Goal: Answer question/provide support

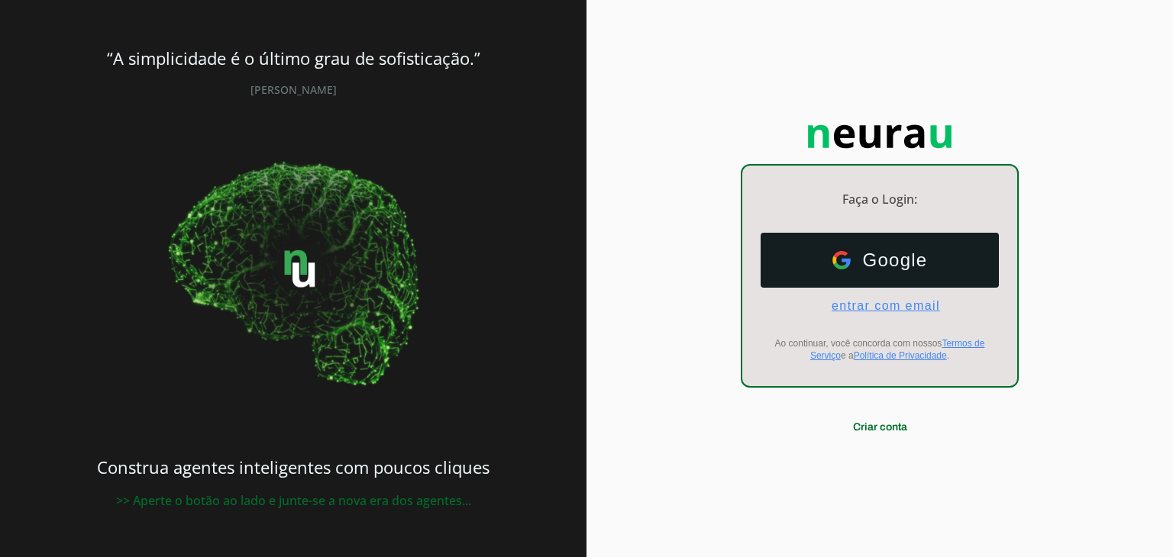
click at [860, 308] on span "entrar com email" at bounding box center [879, 306] width 121 height 14
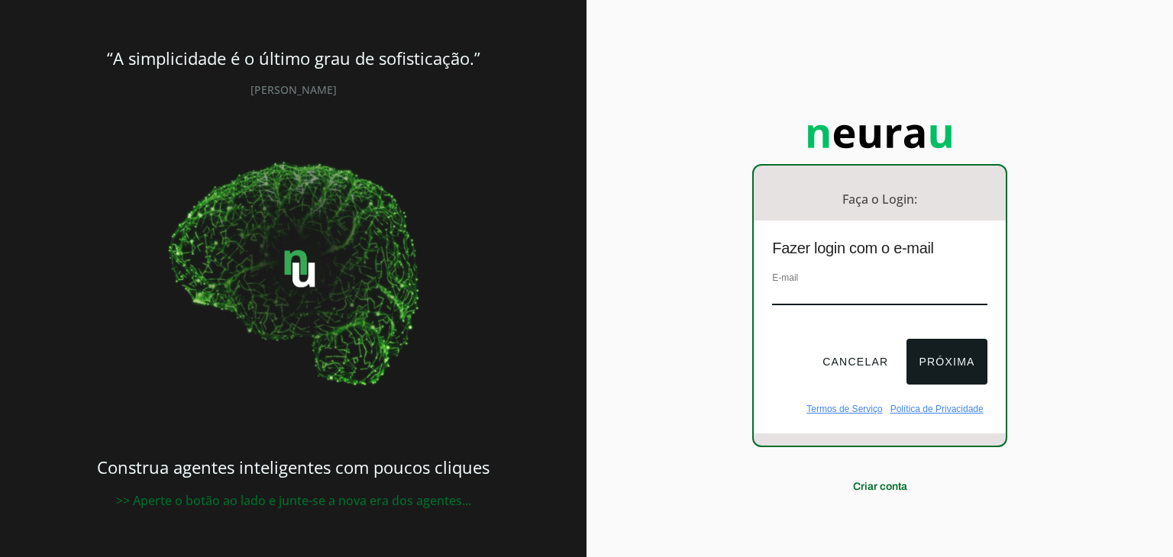
click at [858, 297] on input "email" at bounding box center [879, 295] width 215 height 21
type input "[EMAIL_ADDRESS][DOMAIN_NAME]"
click at [939, 363] on button "Próxima" at bounding box center [946, 362] width 80 height 46
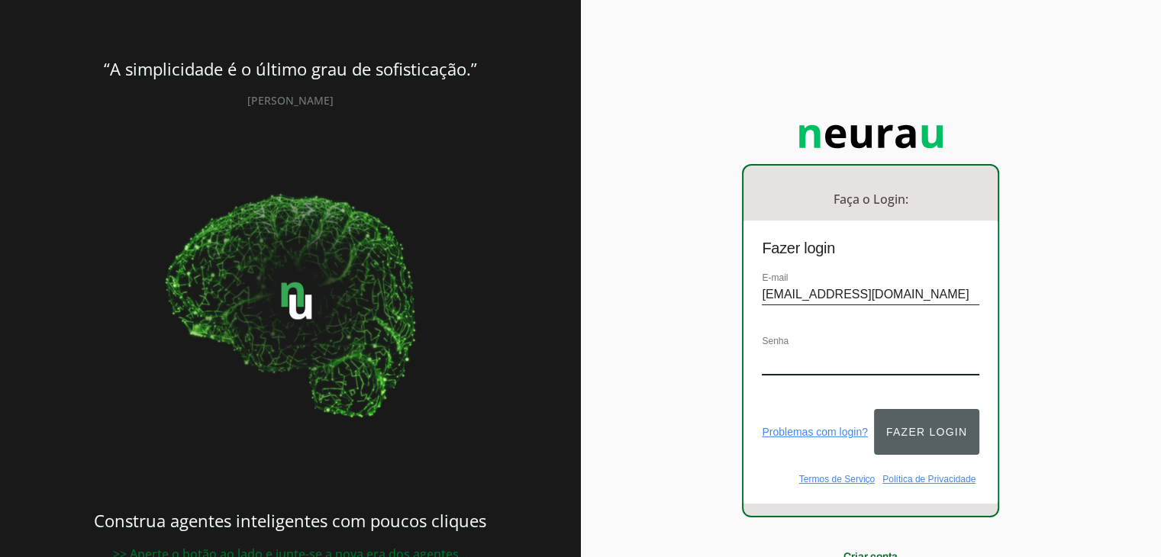
click at [928, 429] on button "Fazer login" at bounding box center [926, 432] width 105 height 46
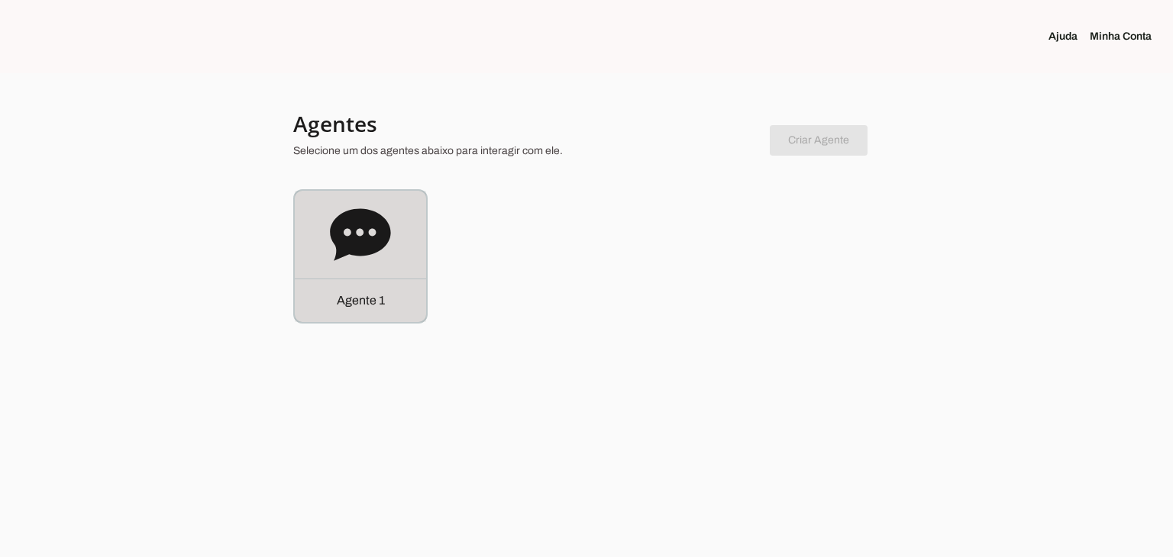
click at [381, 215] on icon at bounding box center [360, 235] width 61 height 61
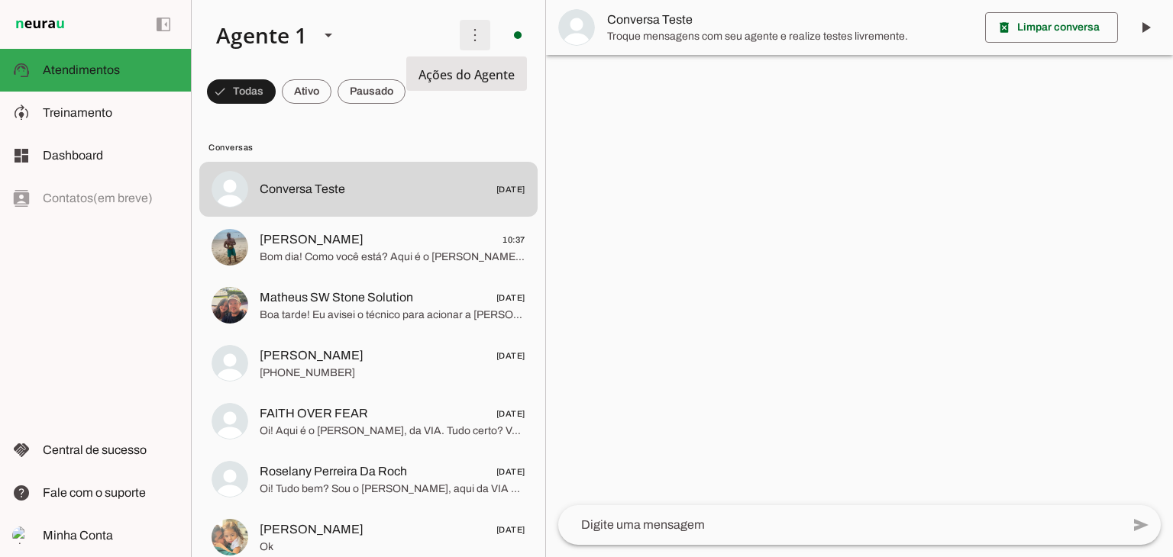
click at [467, 30] on span at bounding box center [475, 35] width 37 height 37
click at [387, 34] on slot at bounding box center [326, 35] width 244 height 52
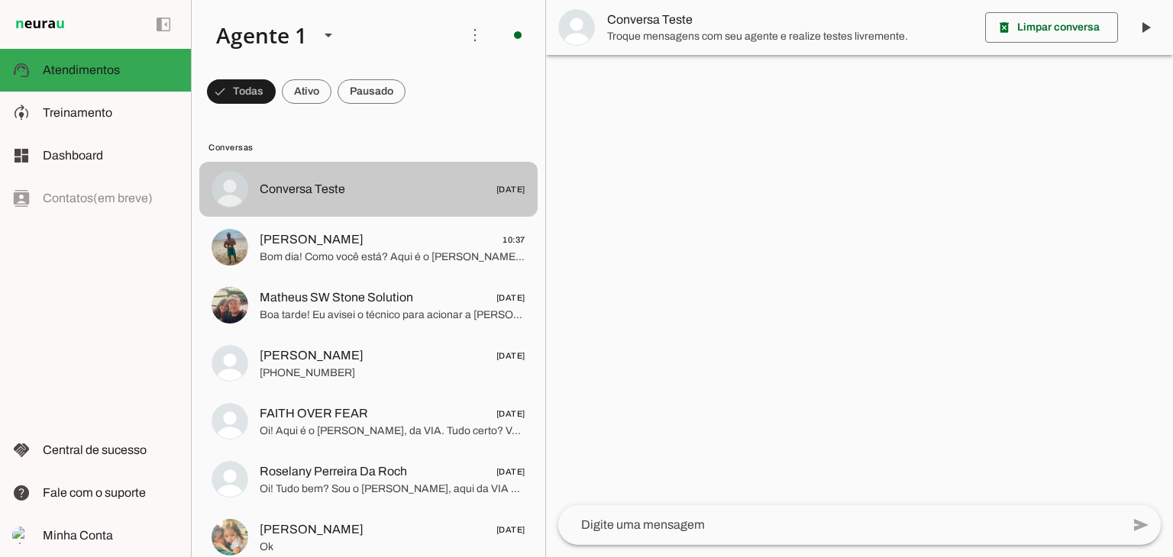
scroll to position [76, 0]
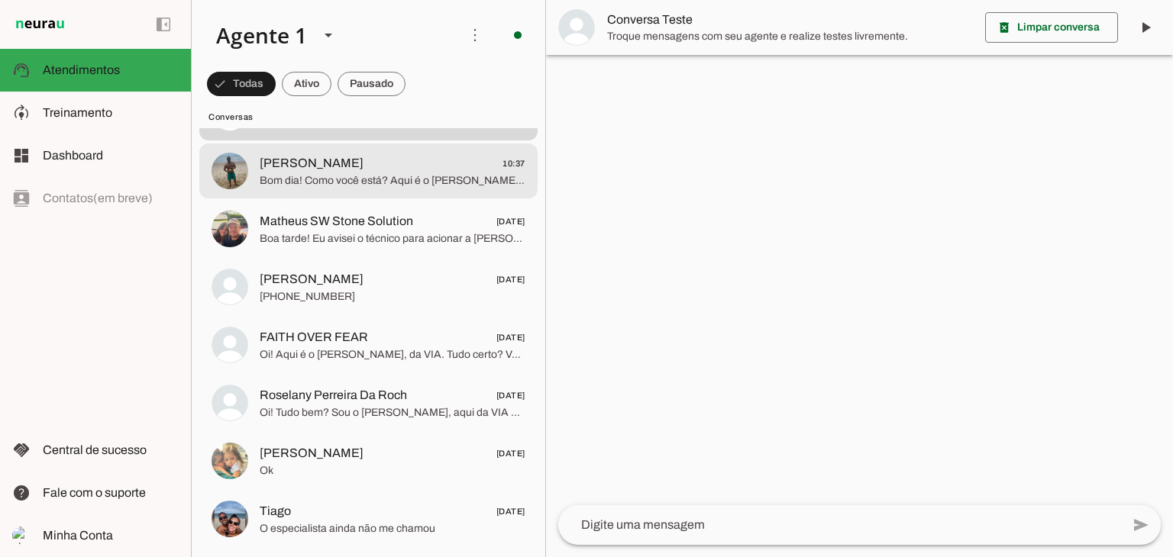
click at [326, 179] on span "Bom dia! Como você está? Aqui é o [PERSON_NAME], da VIA. Notei que ainda não av…" at bounding box center [393, 180] width 266 height 15
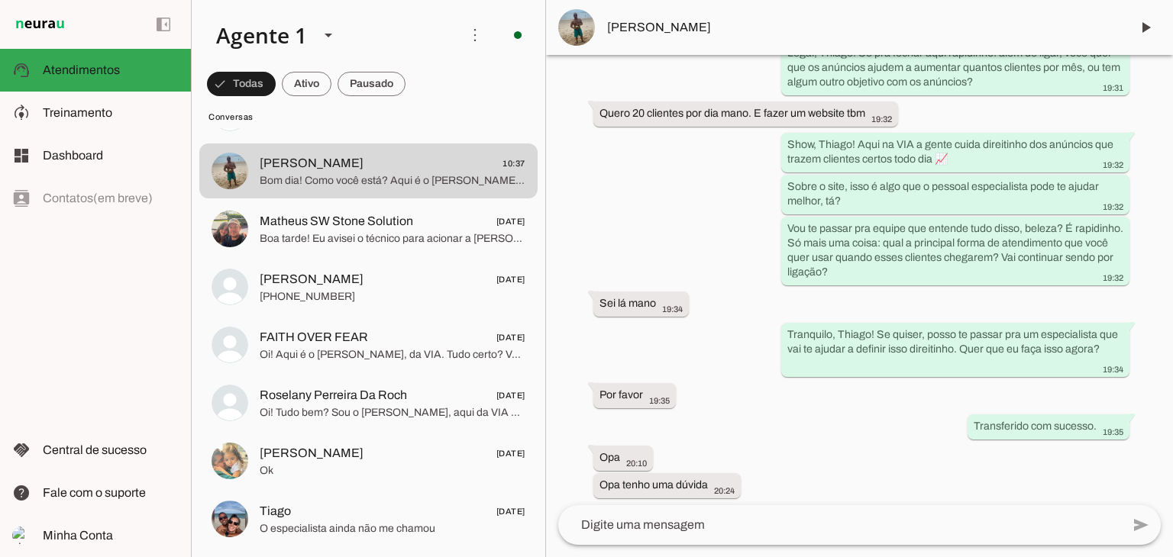
scroll to position [13624, 0]
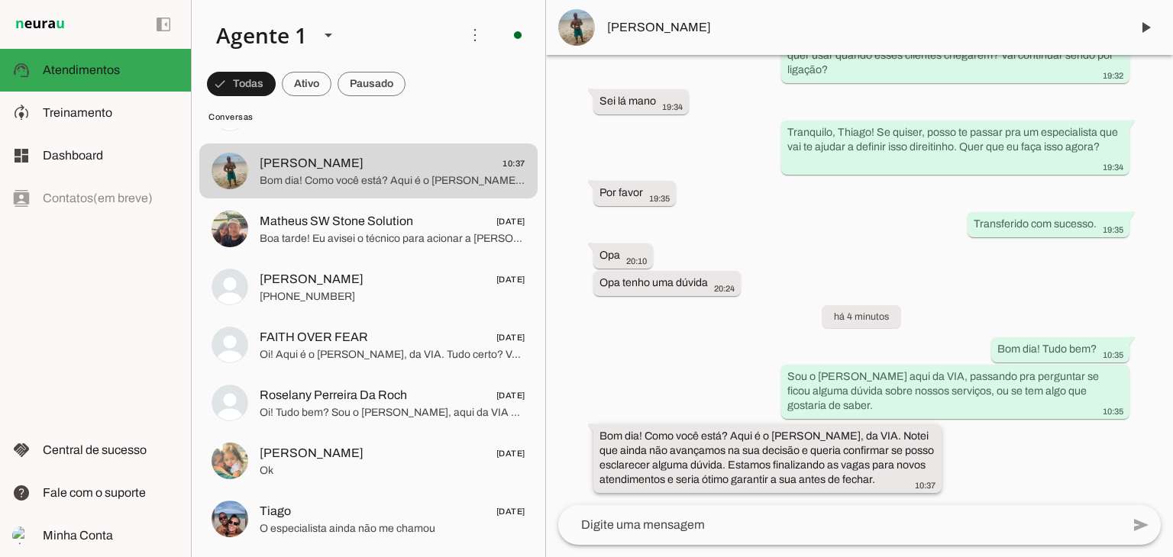
drag, startPoint x: 599, startPoint y: 433, endPoint x: 898, endPoint y: 481, distance: 302.4
click at [898, 481] on div "Bom dia! Como você está? Aqui é o [PERSON_NAME], da VIA. Notei que ainda não av…" at bounding box center [767, 460] width 336 height 63
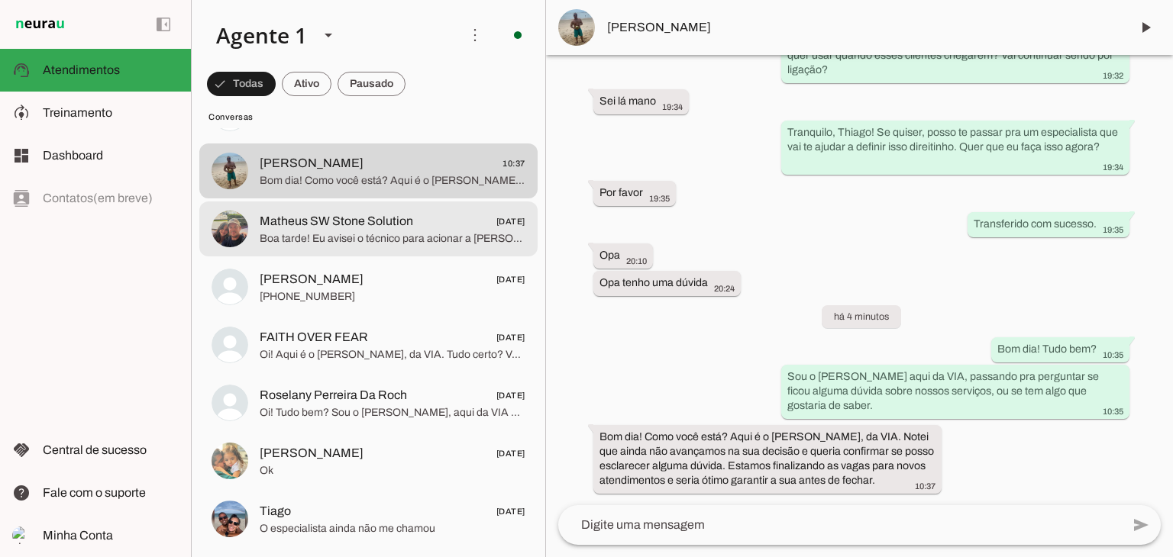
click at [348, 238] on span "Boa tarde! Eu avisei o técnico para acionar a [PERSON_NAME] diretamente, ok. Só…" at bounding box center [393, 238] width 266 height 15
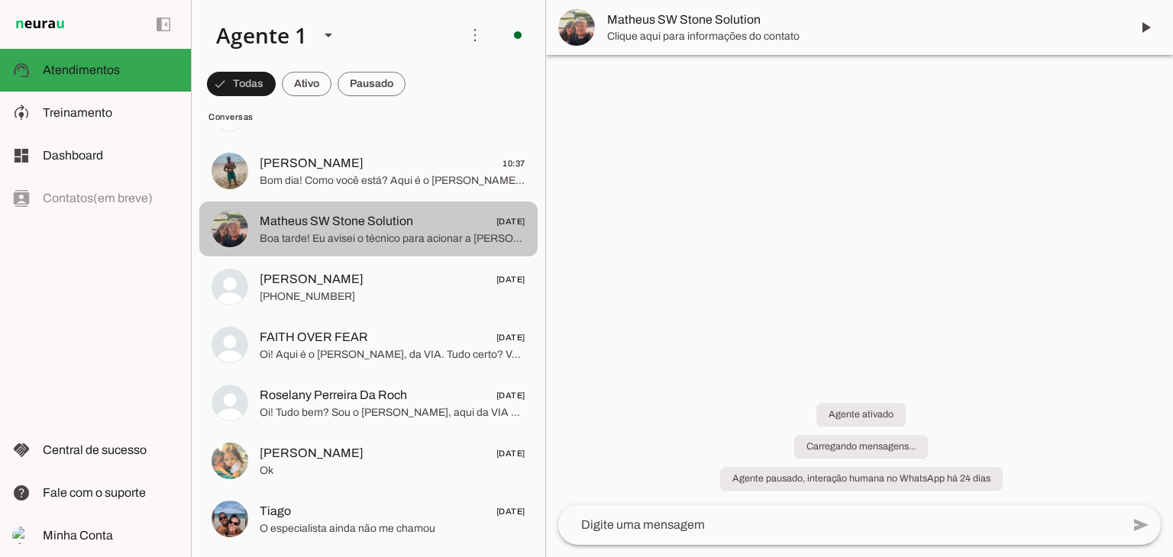
scroll to position [782, 0]
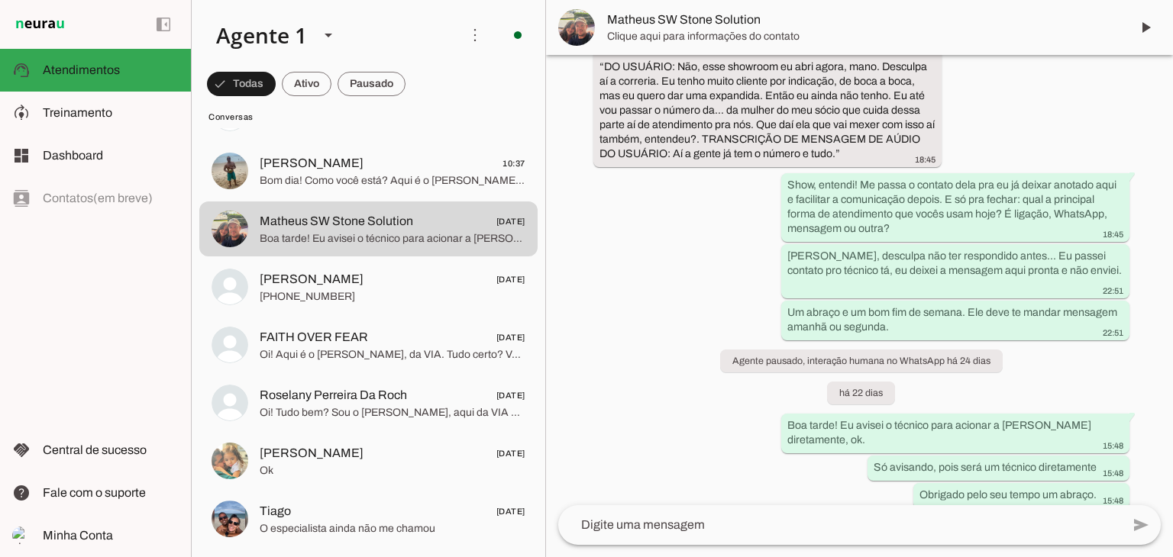
click at [754, 529] on textarea at bounding box center [839, 525] width 563 height 18
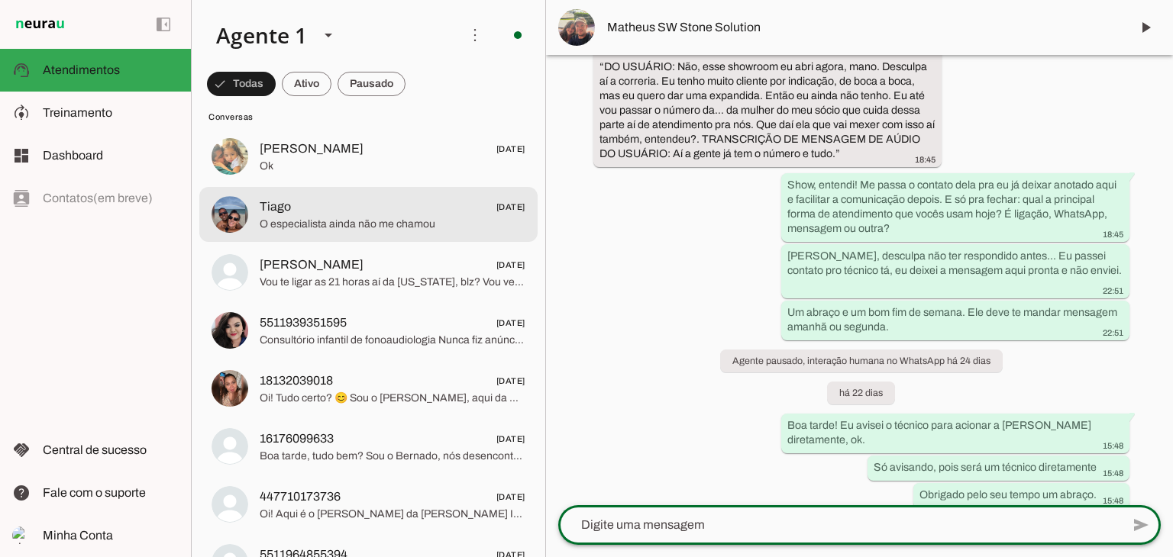
scroll to position [382, 0]
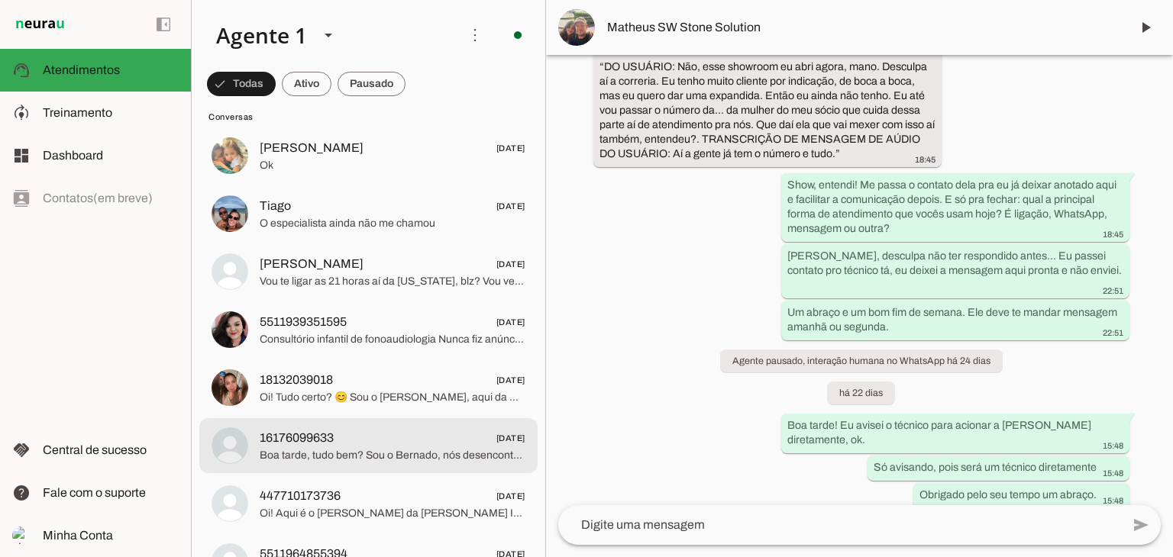
click at [370, 445] on span "16176099633 [DATE]" at bounding box center [393, 438] width 266 height 19
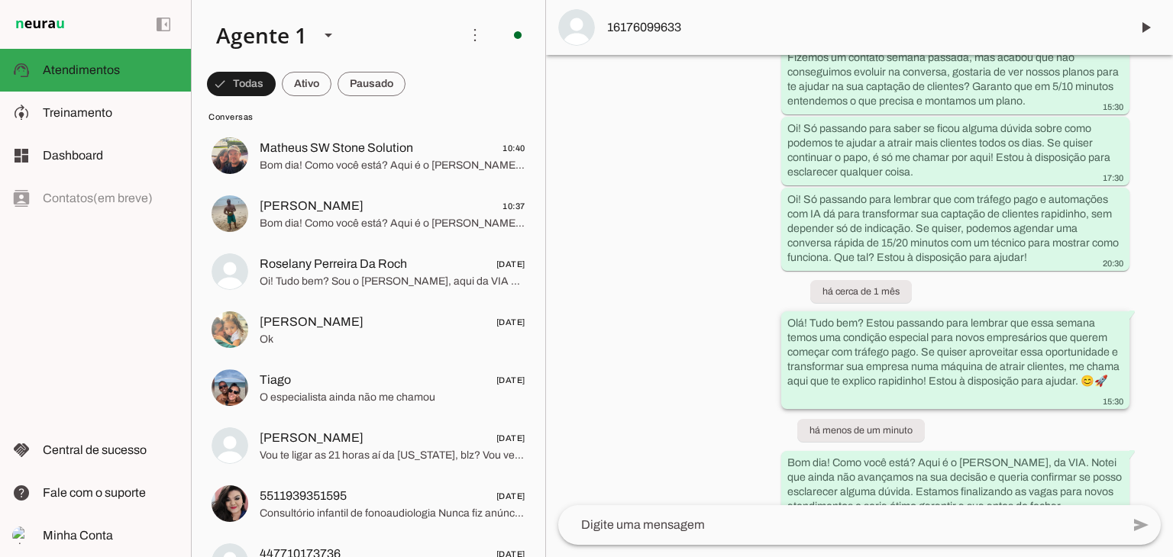
scroll to position [609, 0]
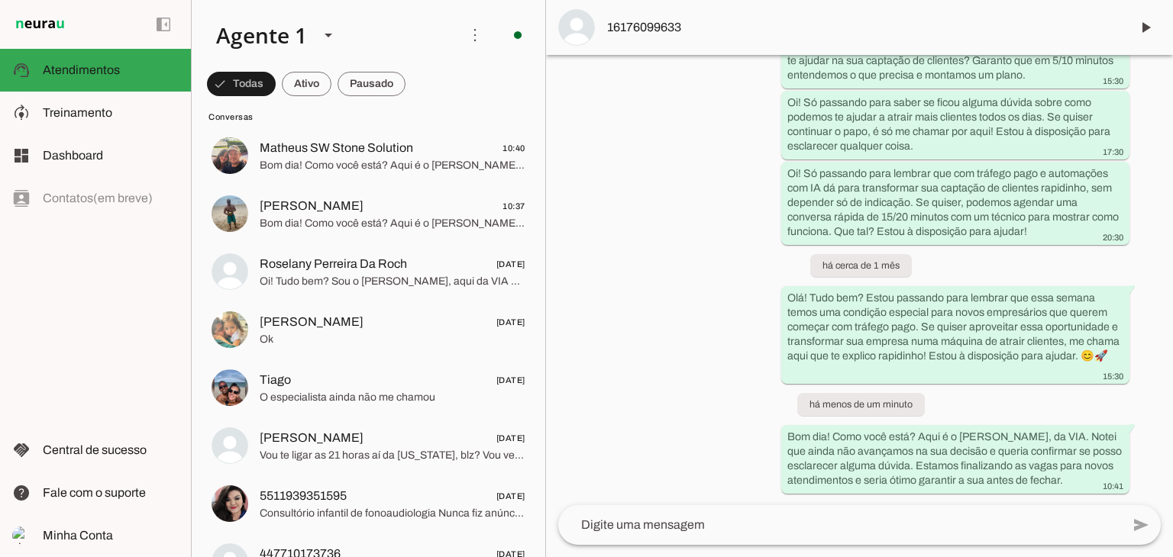
click at [657, 26] on span "16176099633" at bounding box center [862, 27] width 511 height 18
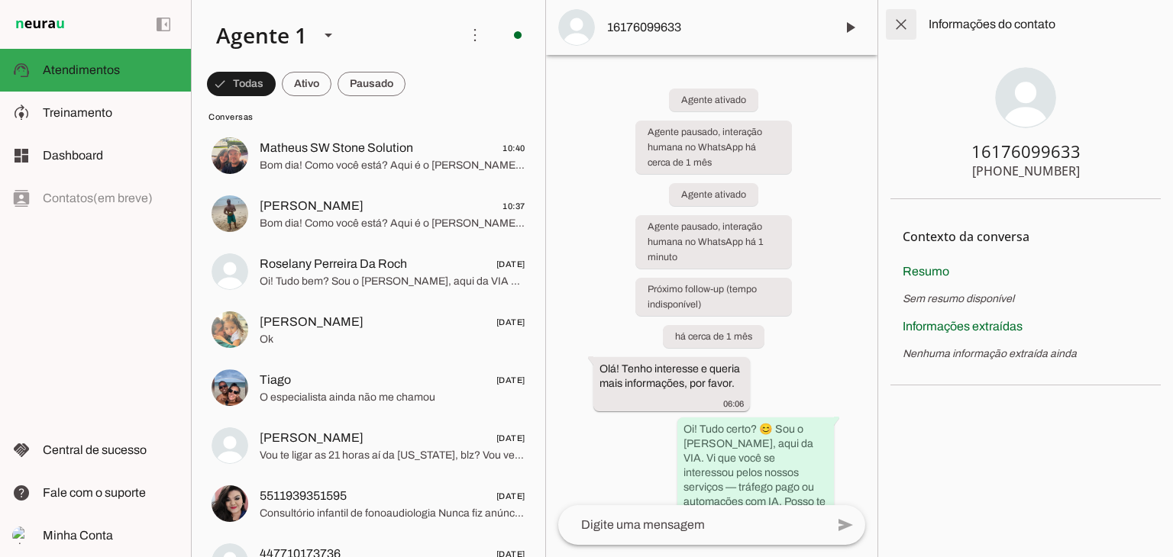
click at [899, 24] on span at bounding box center [901, 24] width 37 height 37
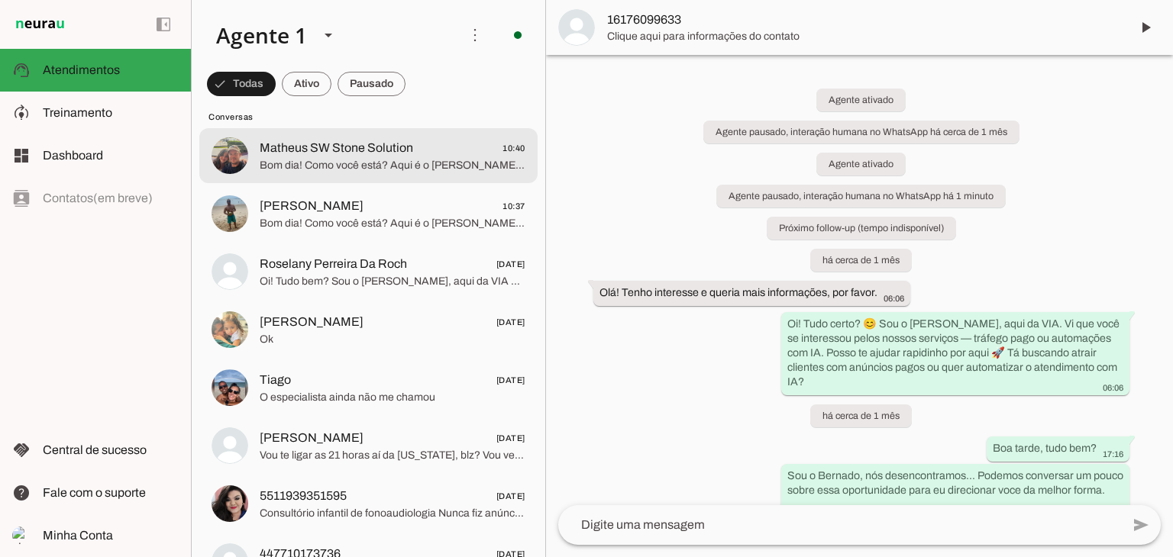
click at [304, 166] on span "Bom dia! Como você está? Aqui é o [PERSON_NAME], da VIA. Notei que ainda não av…" at bounding box center [393, 165] width 266 height 15
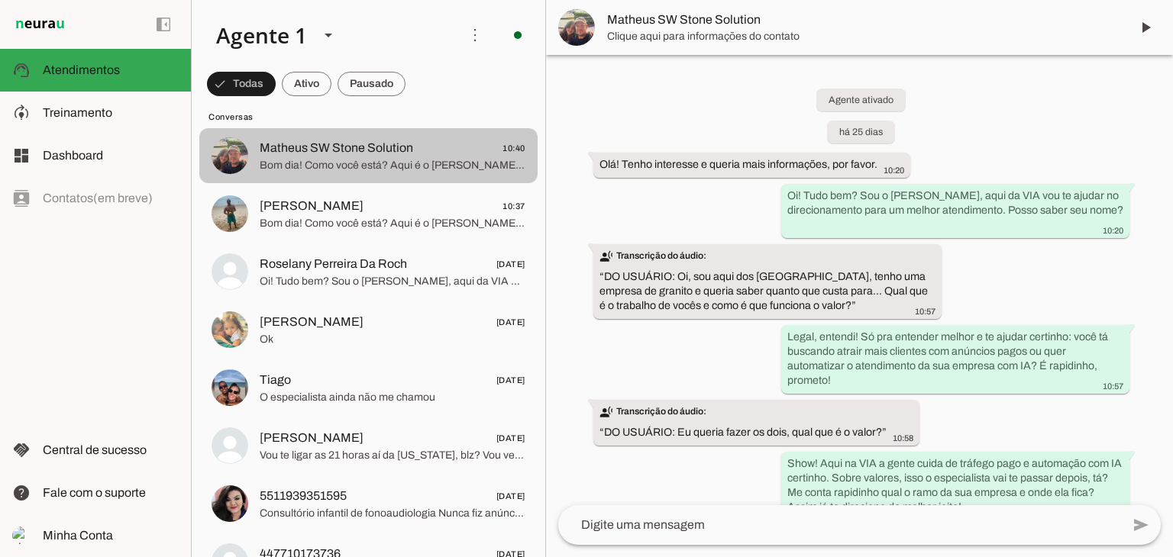
scroll to position [892, 0]
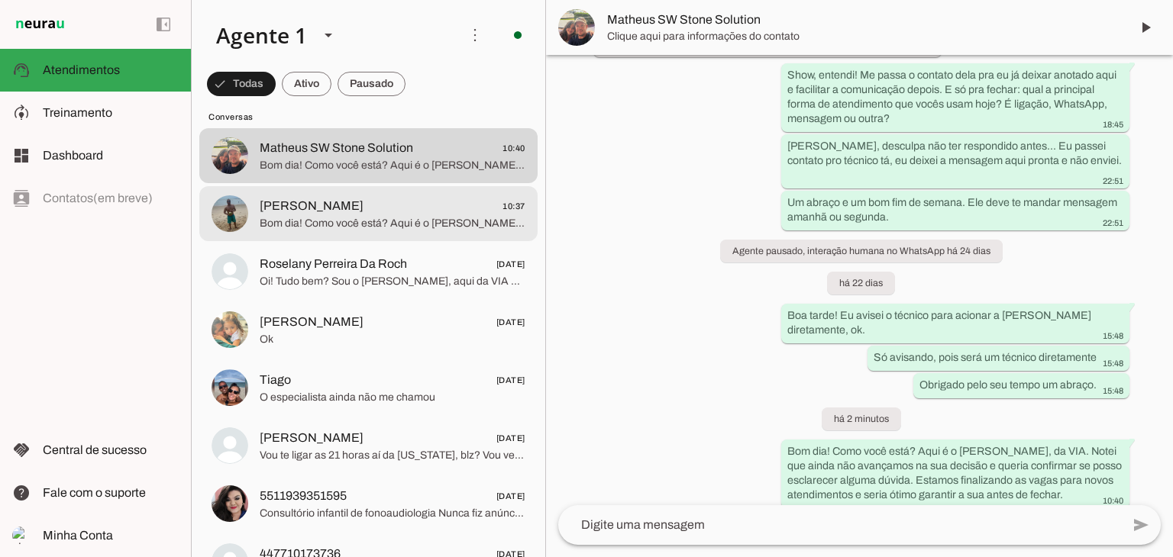
click at [327, 220] on span "Bom dia! Como você está? Aqui é o [PERSON_NAME], da VIA. Notei que ainda não av…" at bounding box center [393, 223] width 266 height 15
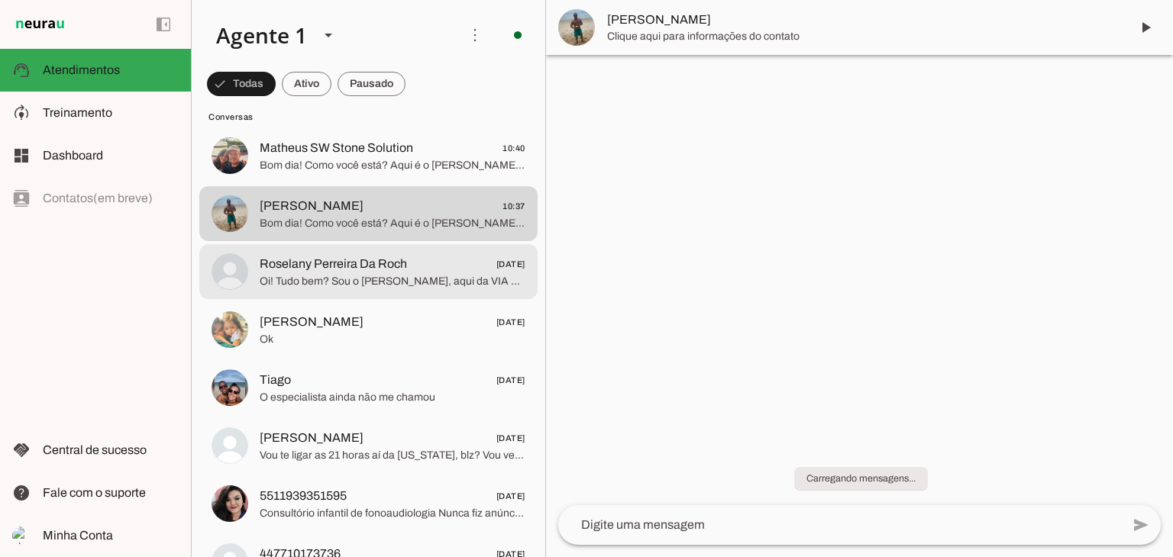
click at [340, 274] on span "Oi! Tudo bem? Sou o [PERSON_NAME], aqui da VIA vou te ajudar no direcionamento …" at bounding box center [393, 281] width 266 height 15
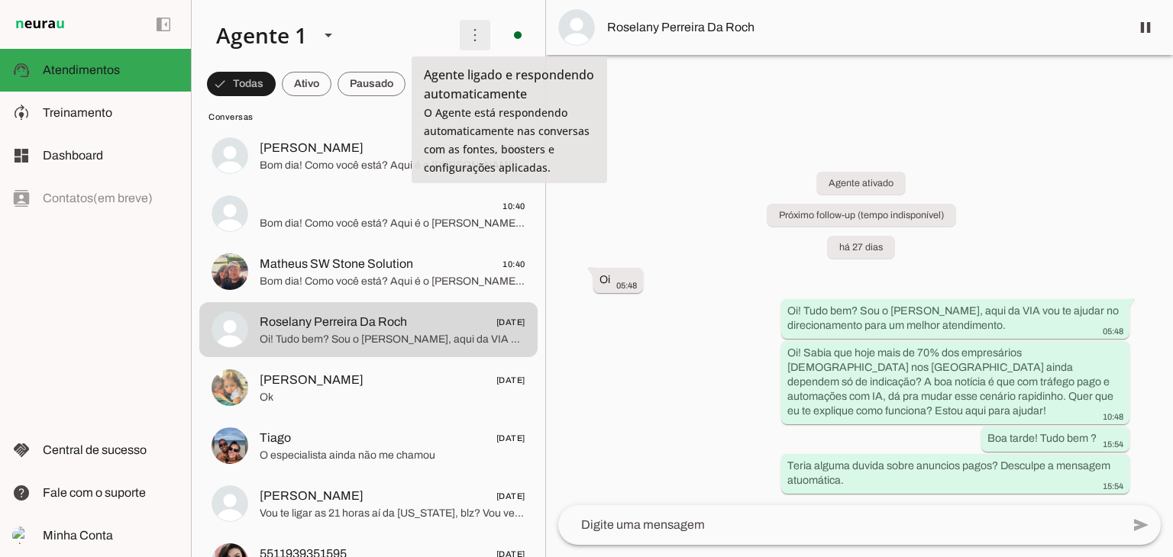
click at [467, 35] on span at bounding box center [475, 35] width 37 height 37
click at [512, 37] on span at bounding box center [517, 35] width 37 height 37
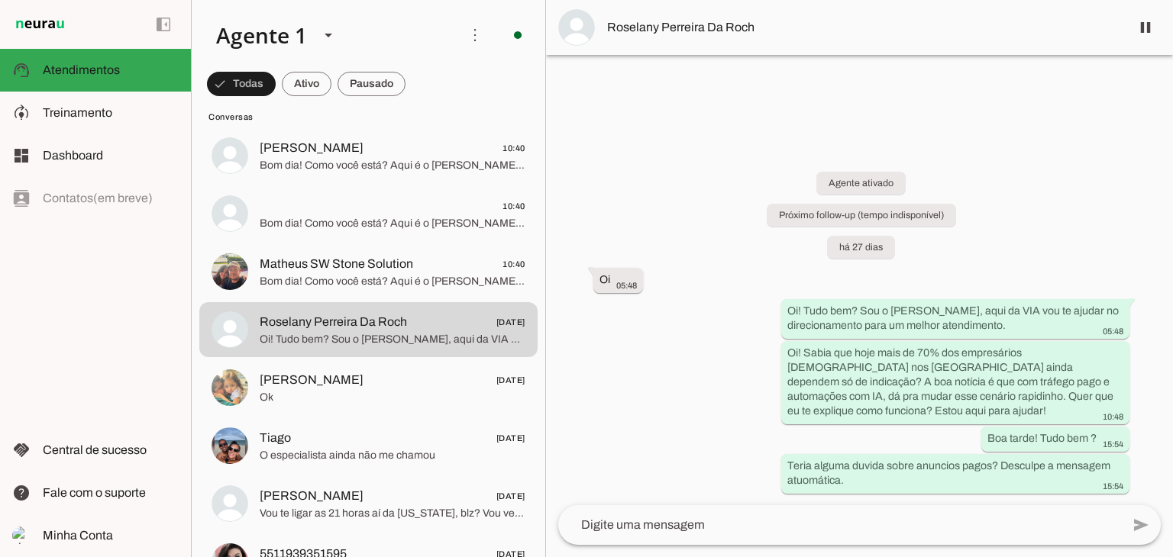
click at [698, 102] on span "Ir para instruções de conversação" at bounding box center [729, 132] width 62 height 61
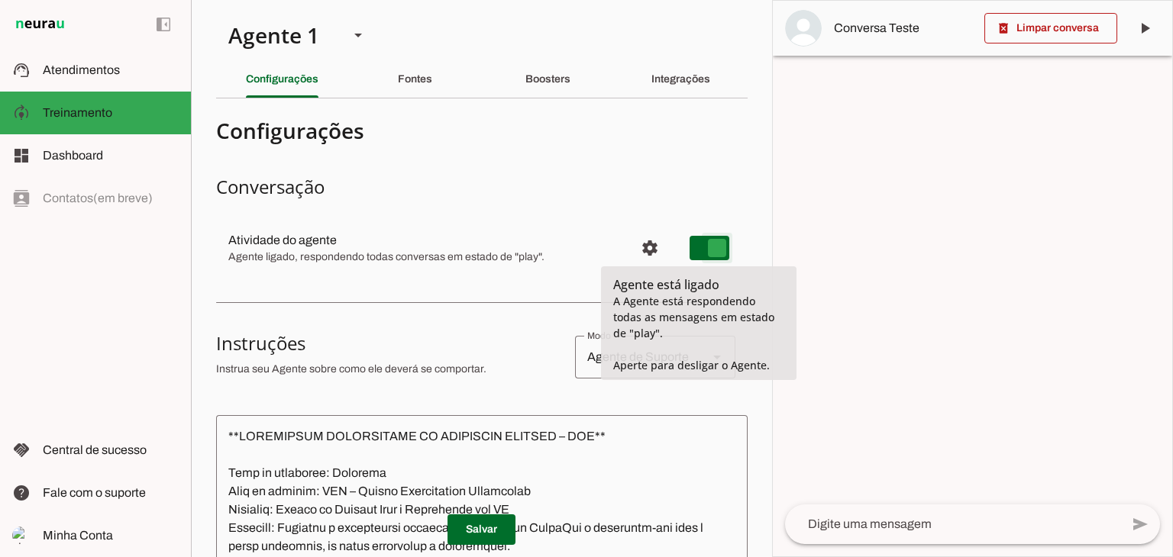
type md-switch "on"
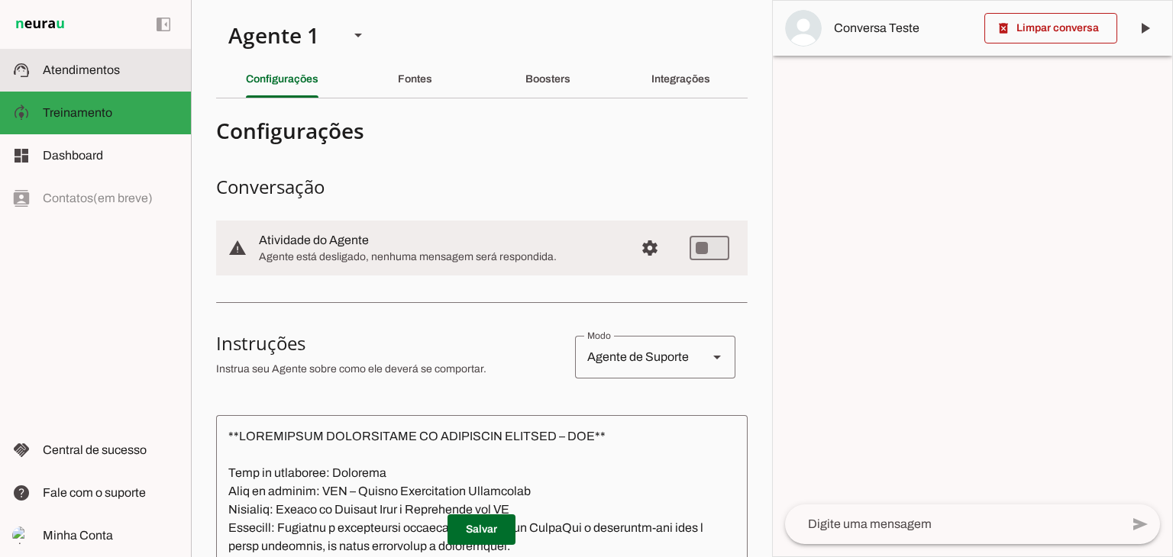
click at [71, 73] on span "Atendimentos" at bounding box center [81, 69] width 77 height 13
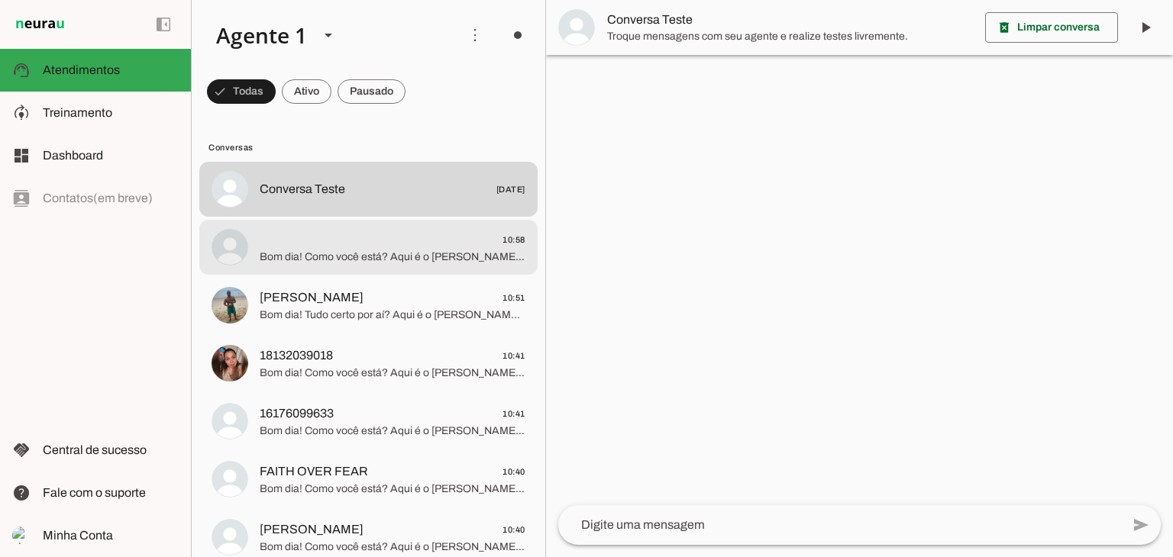
click at [350, 261] on span "Bom dia! Como você está? Aqui é o [PERSON_NAME], da VIA. Notei que ainda não av…" at bounding box center [393, 257] width 266 height 15
